Goal: Information Seeking & Learning: Learn about a topic

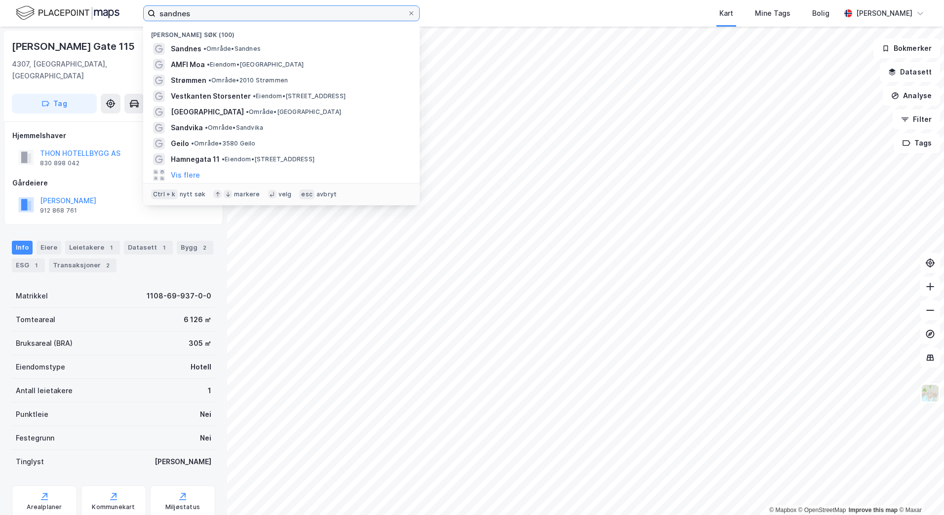
drag, startPoint x: 208, startPoint y: 10, endPoint x: 127, endPoint y: 14, distance: 81.1
click at [127, 14] on div "sandnes Nylige søk (100) Sandnes • Område • Sandnes AMFI Moa • Eiendom • Langel…" at bounding box center [472, 13] width 944 height 27
paste input "Gladbakkvegen 2a"
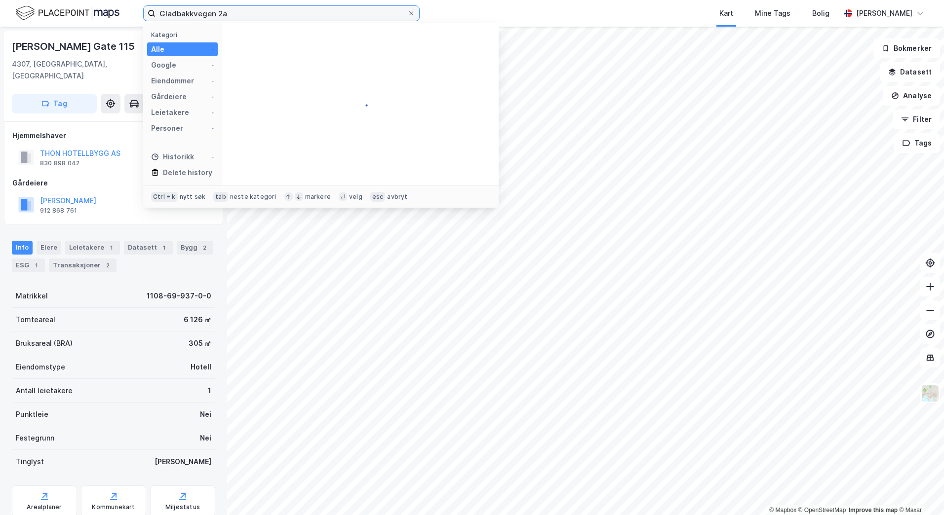
type input "Gladbakkvegen 2a"
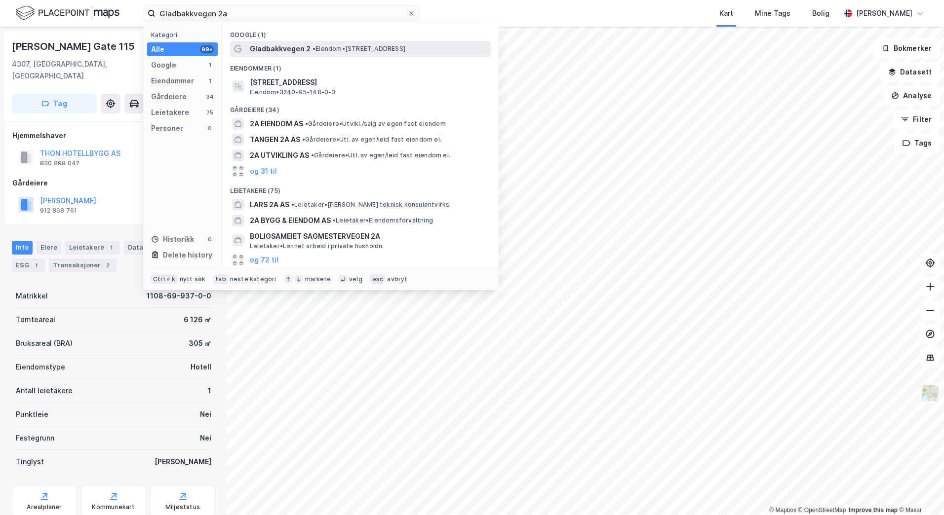
click at [277, 46] on span "Gladbakkvegen 2" at bounding box center [280, 49] width 61 height 12
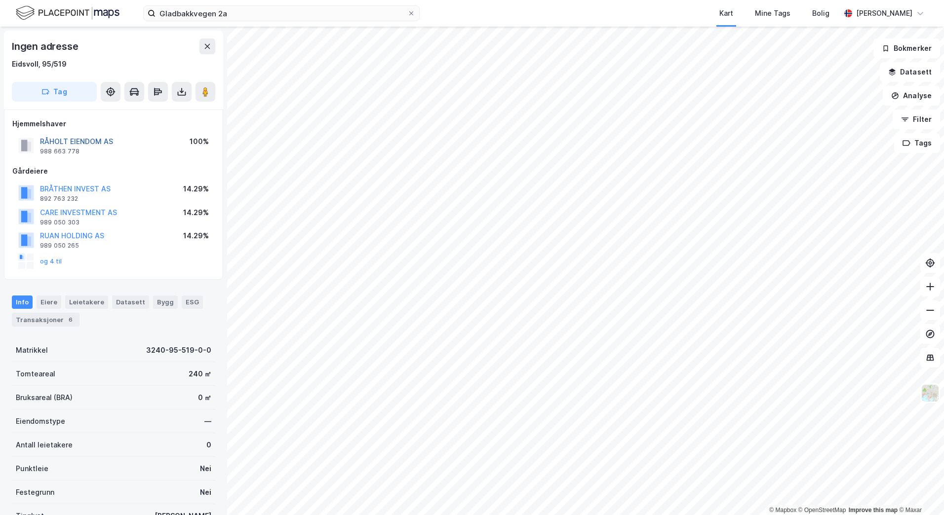
click at [0, 0] on button "RÅHOLT EIENDOM AS" at bounding box center [0, 0] width 0 height 0
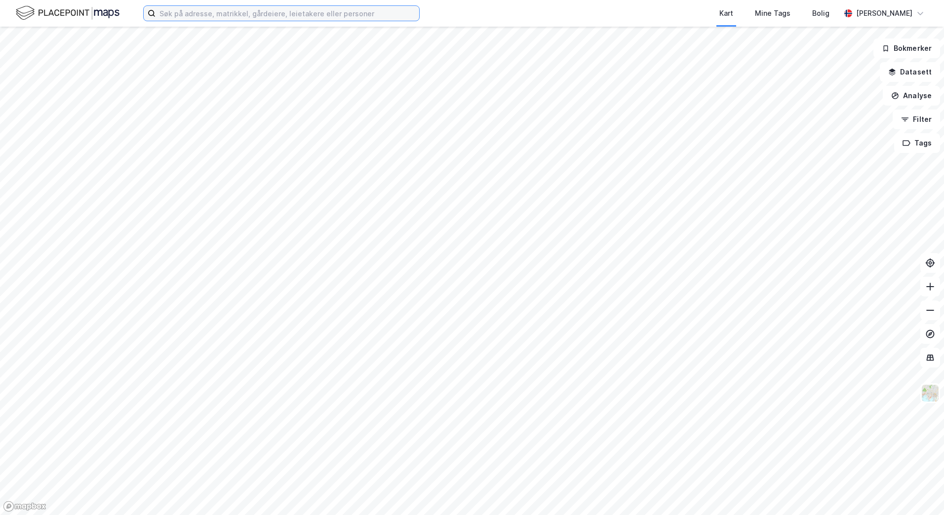
click at [189, 15] on input at bounding box center [288, 13] width 264 height 15
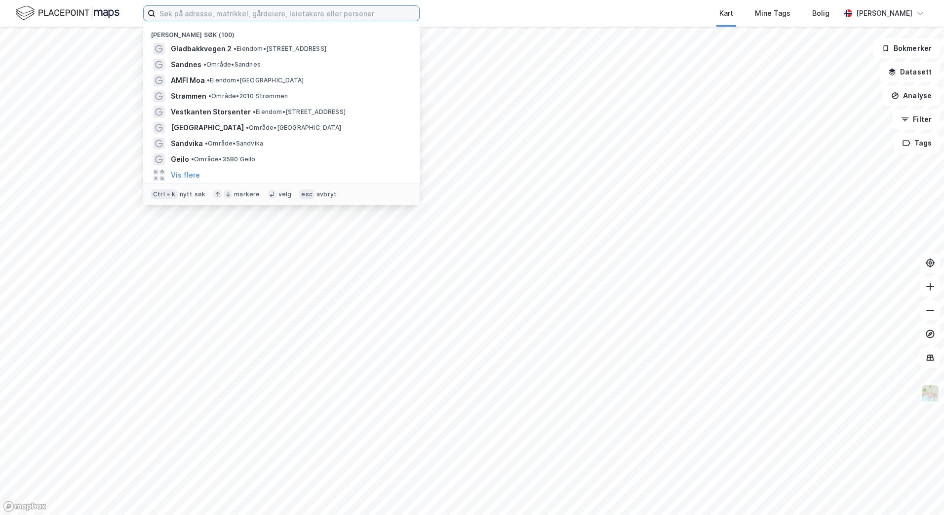
paste input "Gladbakkvegen 2a"
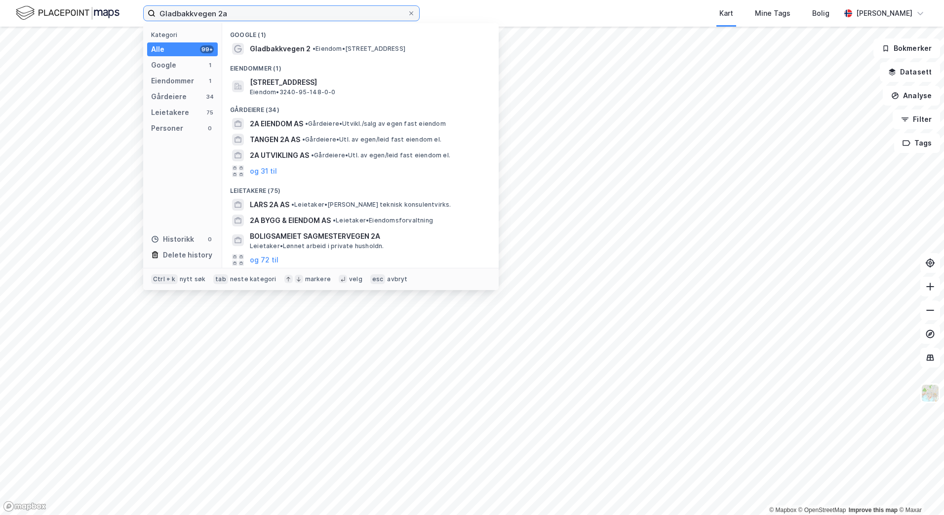
type input "Gladbakkvegen 2a"
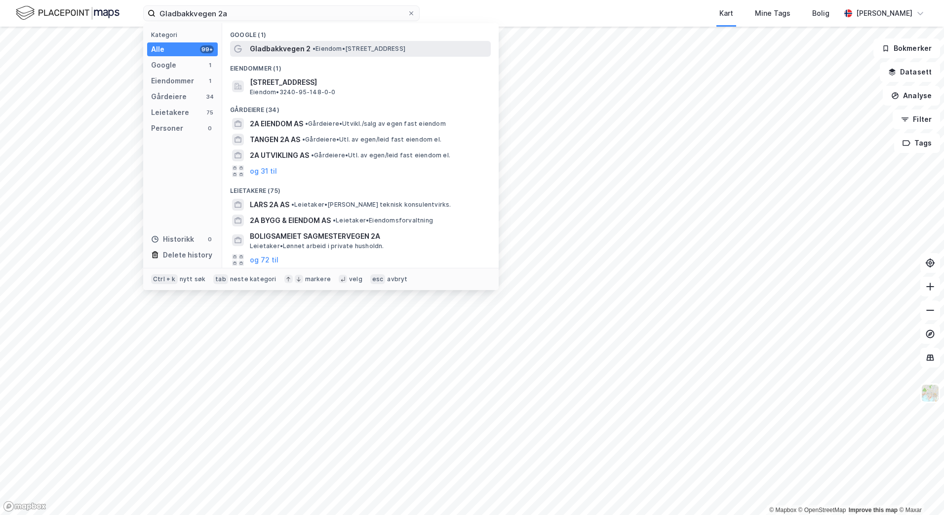
click at [256, 48] on span "Gladbakkvegen 2" at bounding box center [280, 49] width 61 height 12
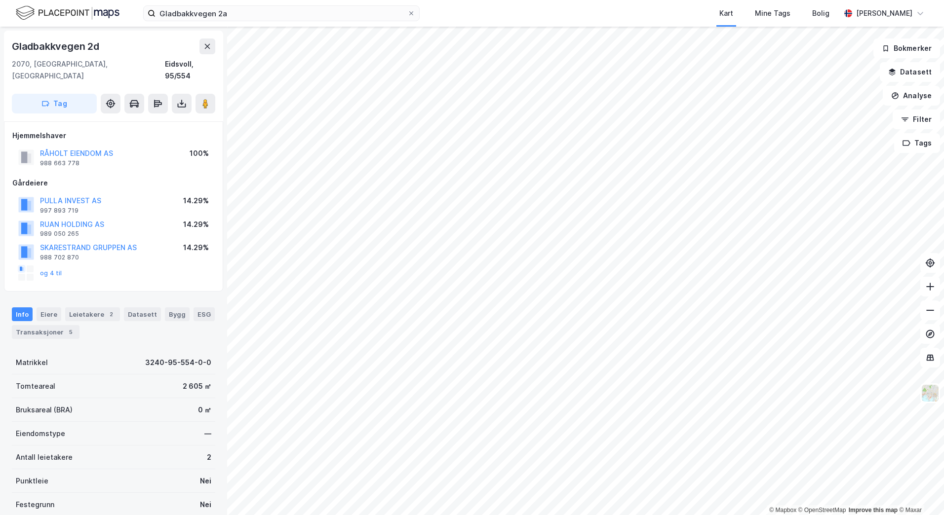
click at [93, 148] on div "RÅHOLT EIENDOM AS" at bounding box center [76, 154] width 73 height 12
click at [0, 0] on button "RÅHOLT EIENDOM AS" at bounding box center [0, 0] width 0 height 0
